Goal: Navigation & Orientation: Find specific page/section

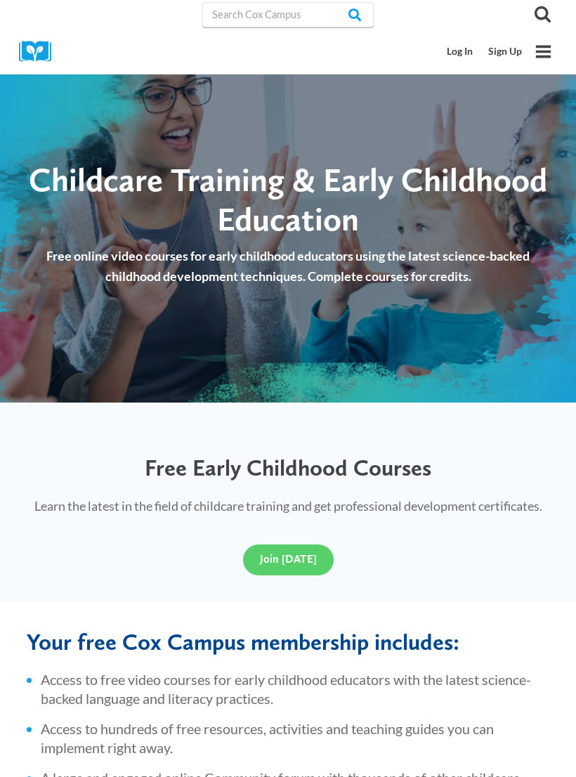
click at [532, 57] on button "Toggle Menu" at bounding box center [543, 51] width 27 height 27
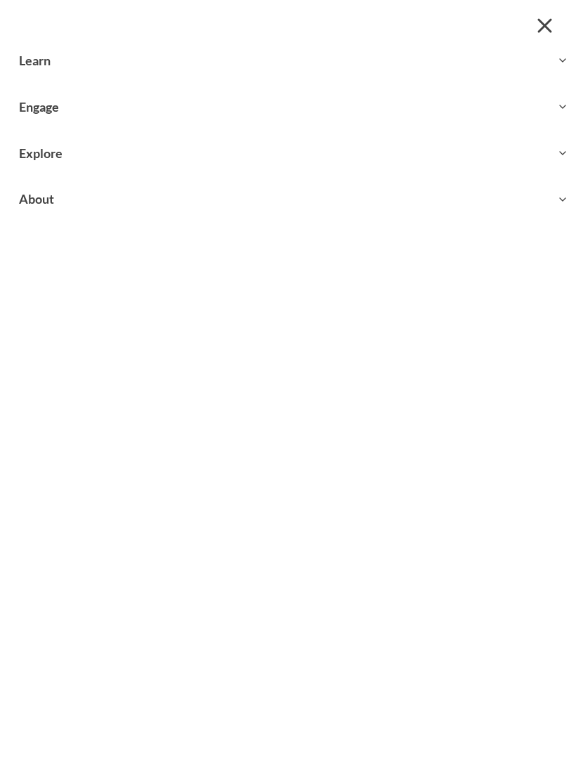
click at [30, 55] on button "Toggle child menu Expand" at bounding box center [288, 61] width 576 height 46
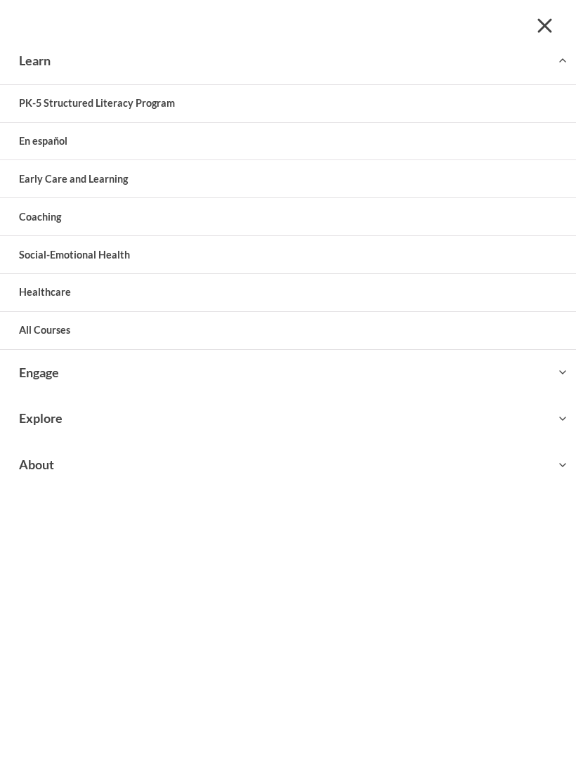
click at [44, 180] on link "Early Care and Learning" at bounding box center [288, 178] width 576 height 37
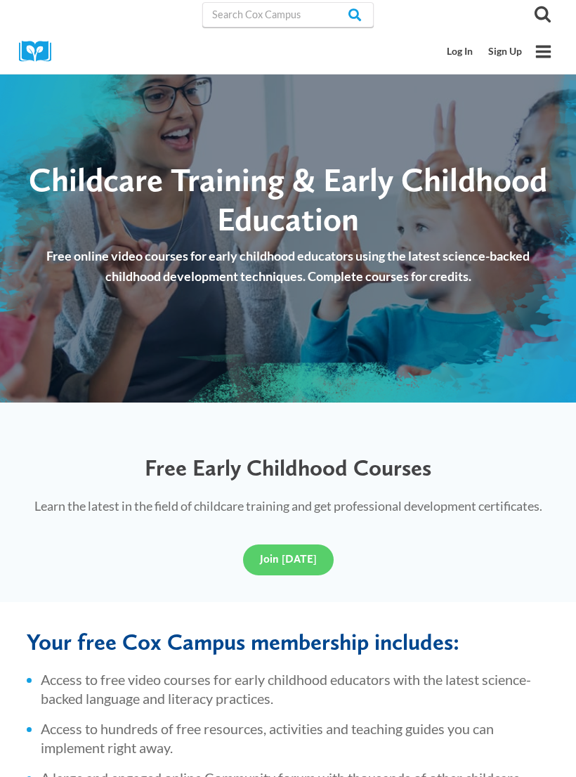
click at [550, 56] on icon "Open menu" at bounding box center [543, 51] width 15 height 13
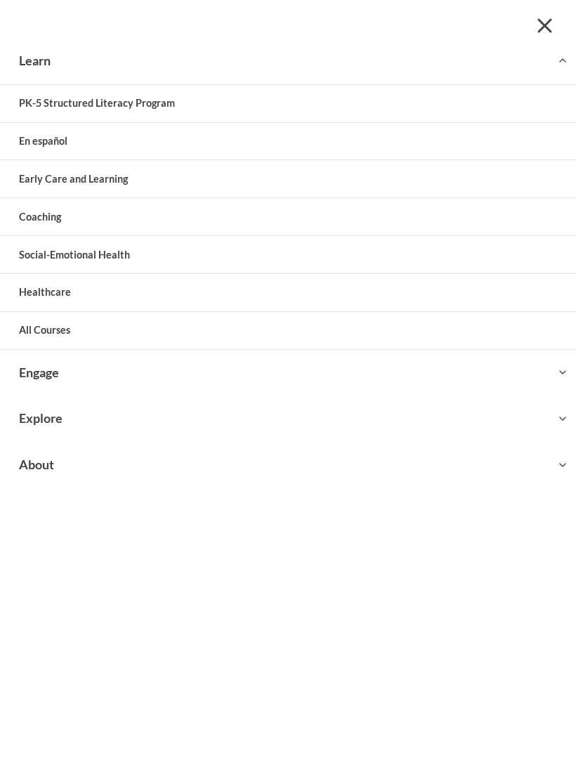
click at [24, 225] on link "Coaching" at bounding box center [288, 216] width 576 height 37
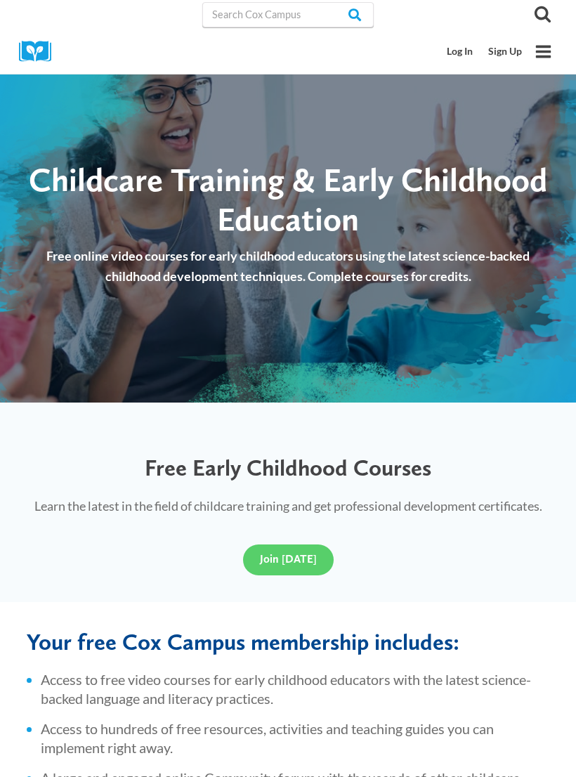
scroll to position [35, 0]
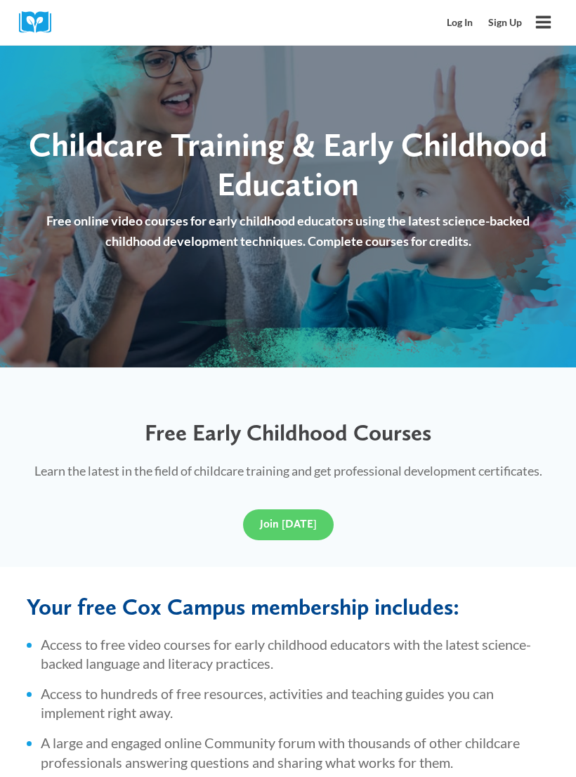
click at [546, 34] on button "Toggle Menu" at bounding box center [543, 21] width 27 height 27
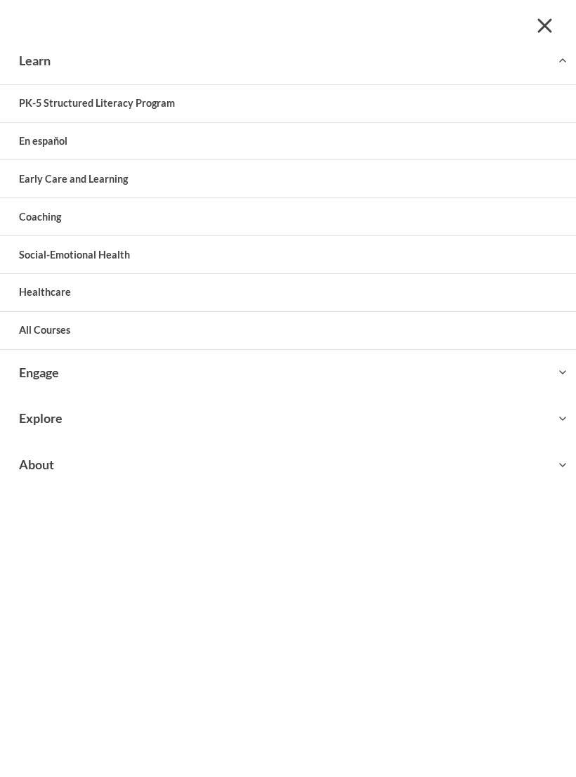
click at [37, 324] on link "All Courses" at bounding box center [288, 330] width 576 height 37
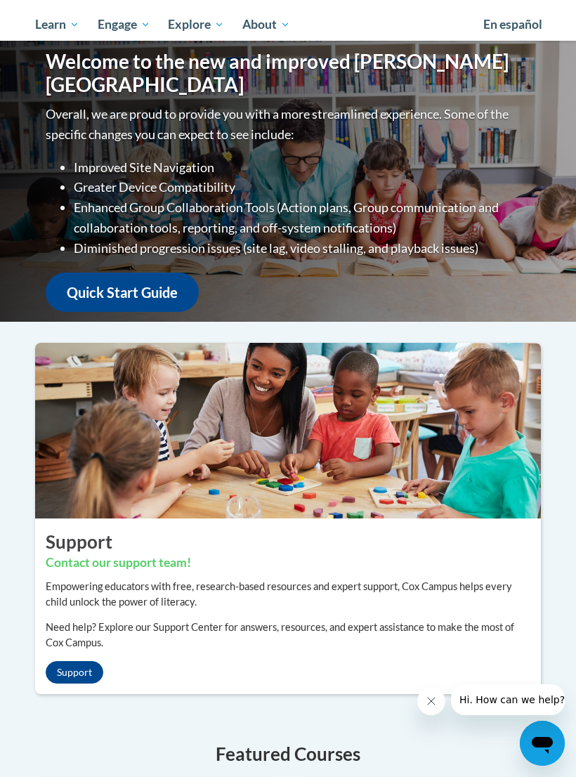
scroll to position [183, 0]
